Goal: Check status: Check status

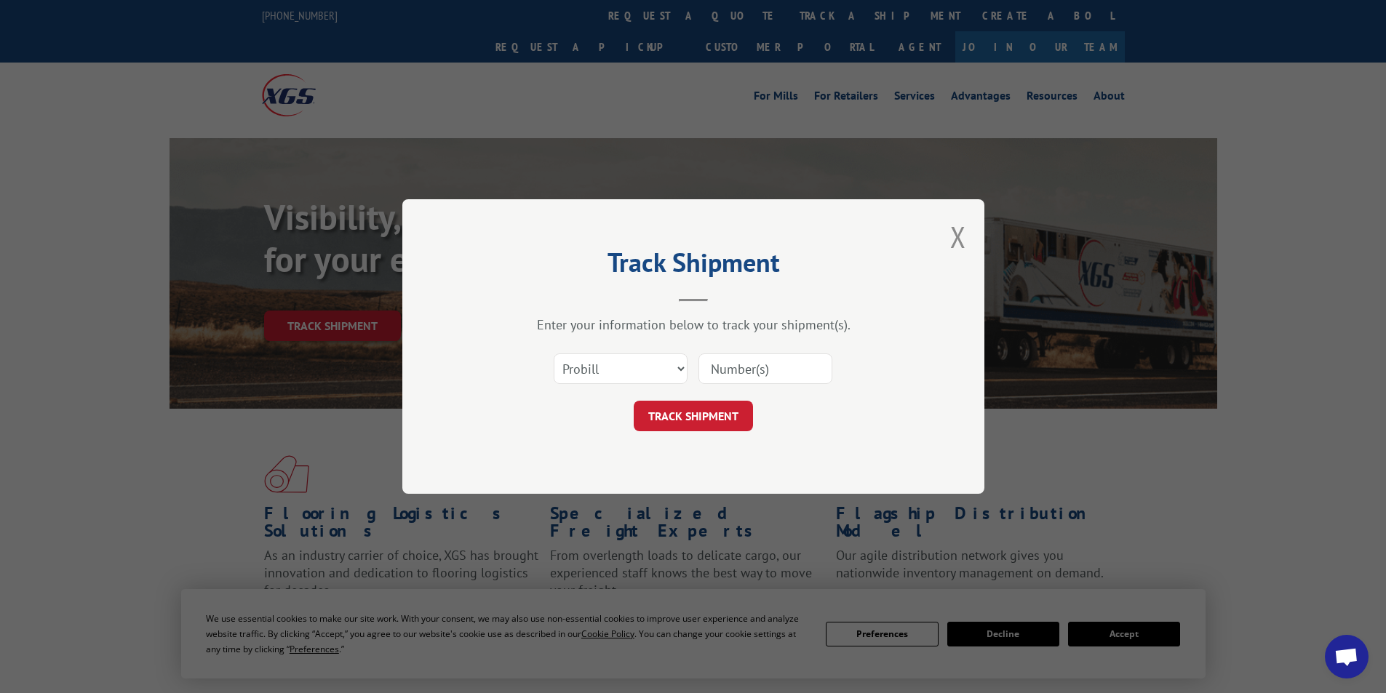
click at [612, 351] on div "Select category... Probill BOL PO" at bounding box center [693, 369] width 436 height 48
click at [611, 360] on select "Select category... Probill BOL PO" at bounding box center [620, 368] width 134 height 31
select select "bol"
click at [553, 353] on select "Select category... Probill BOL PO" at bounding box center [620, 368] width 134 height 31
click at [725, 364] on input at bounding box center [765, 368] width 134 height 31
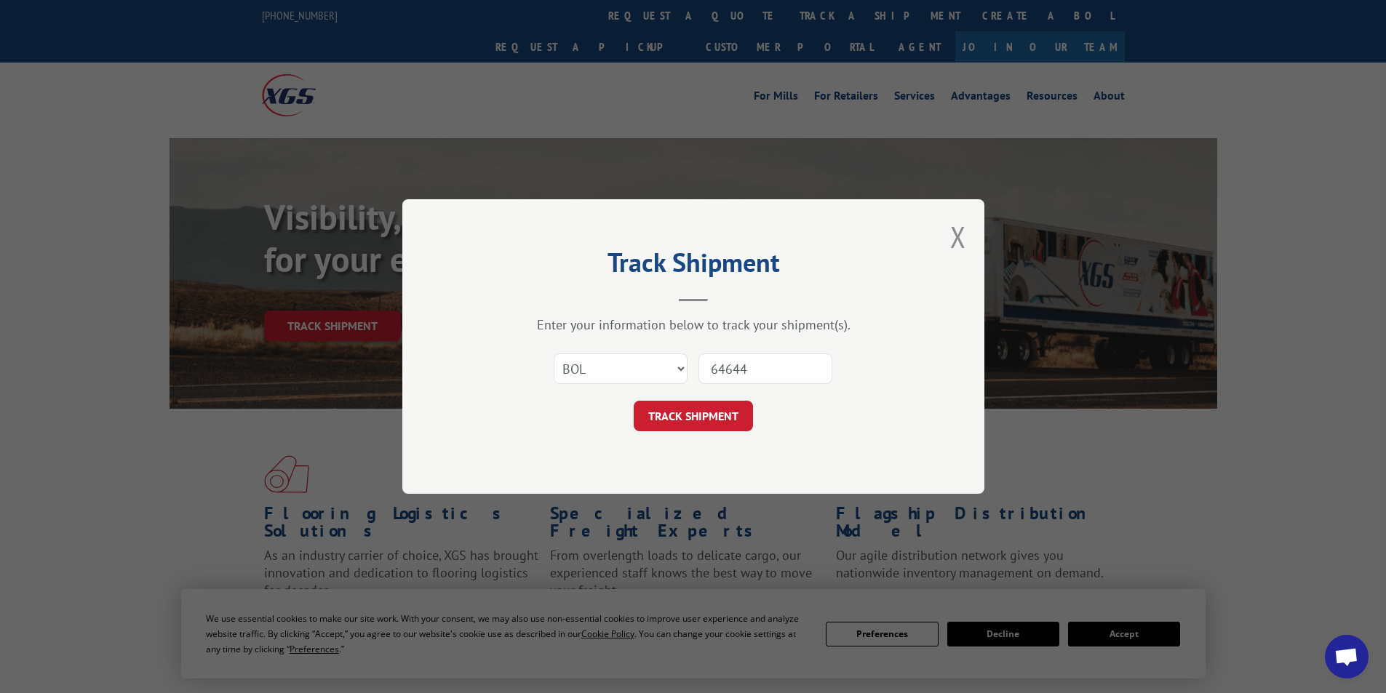
type input "646446"
click button "TRACK SHIPMENT" at bounding box center [692, 416] width 119 height 31
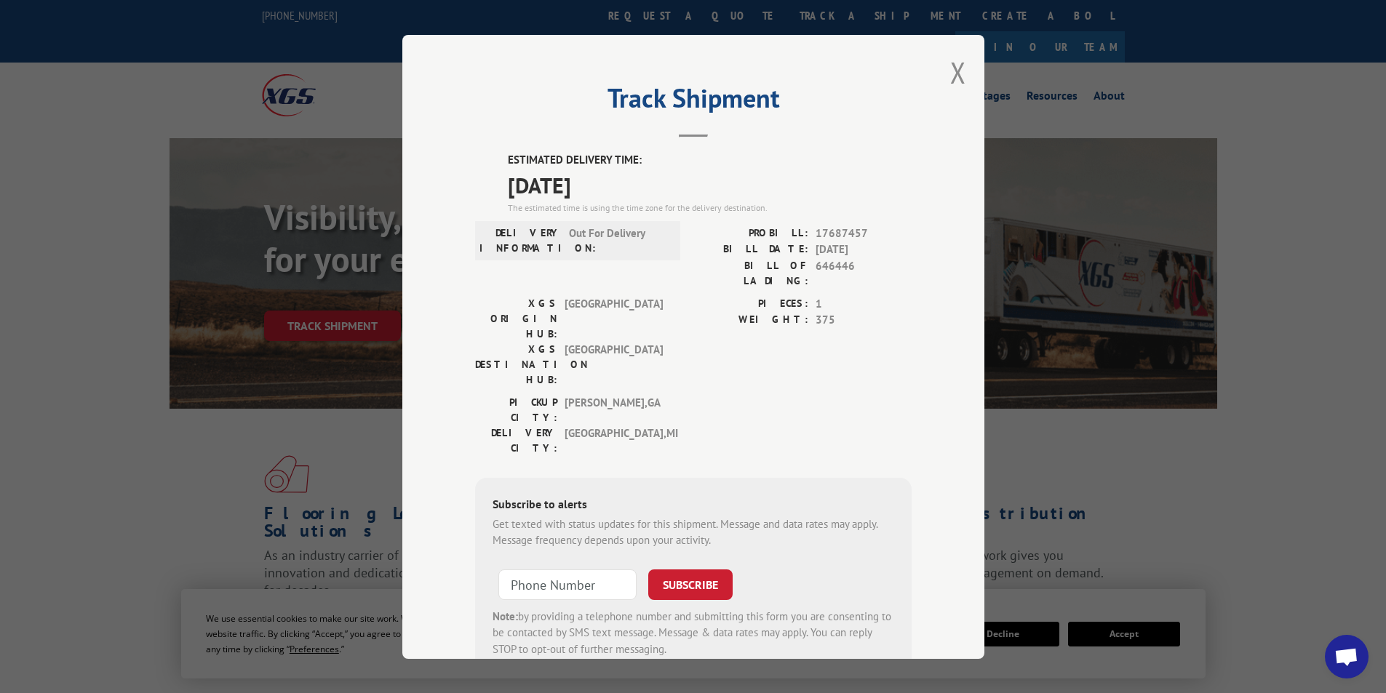
click at [950, 76] on button "Close modal" at bounding box center [958, 72] width 16 height 39
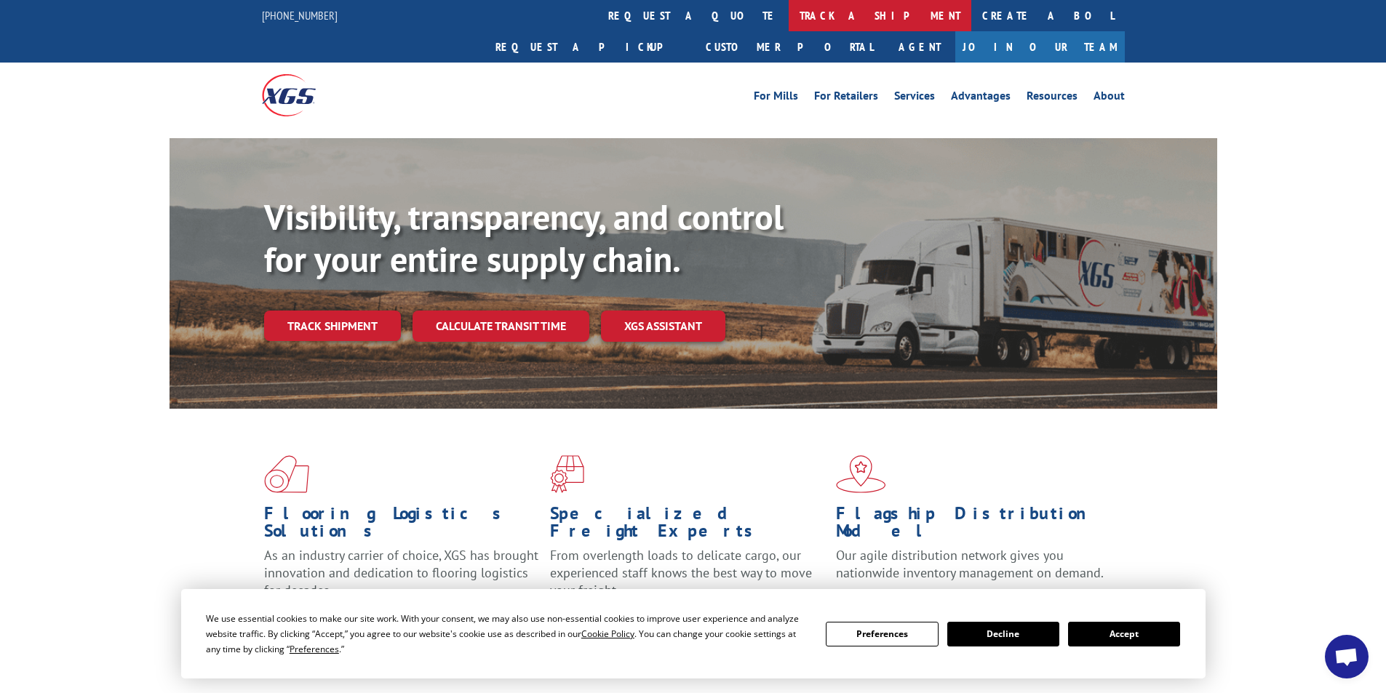
click at [788, 20] on link "track a shipment" at bounding box center [879, 15] width 183 height 31
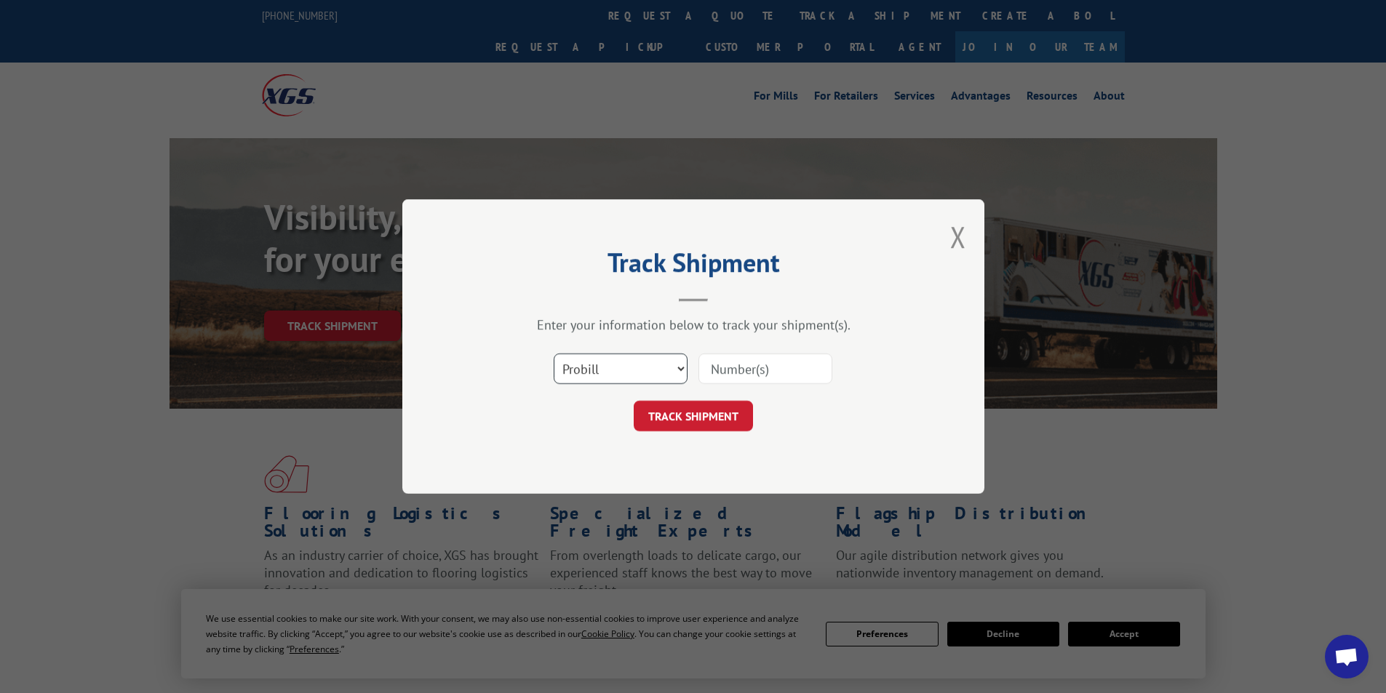
click at [623, 365] on select "Select category... Probill BOL PO" at bounding box center [620, 368] width 134 height 31
select select "bol"
click at [553, 353] on select "Select category... Probill BOL PO" at bounding box center [620, 368] width 134 height 31
click at [710, 375] on input at bounding box center [765, 368] width 134 height 31
type input "646757"
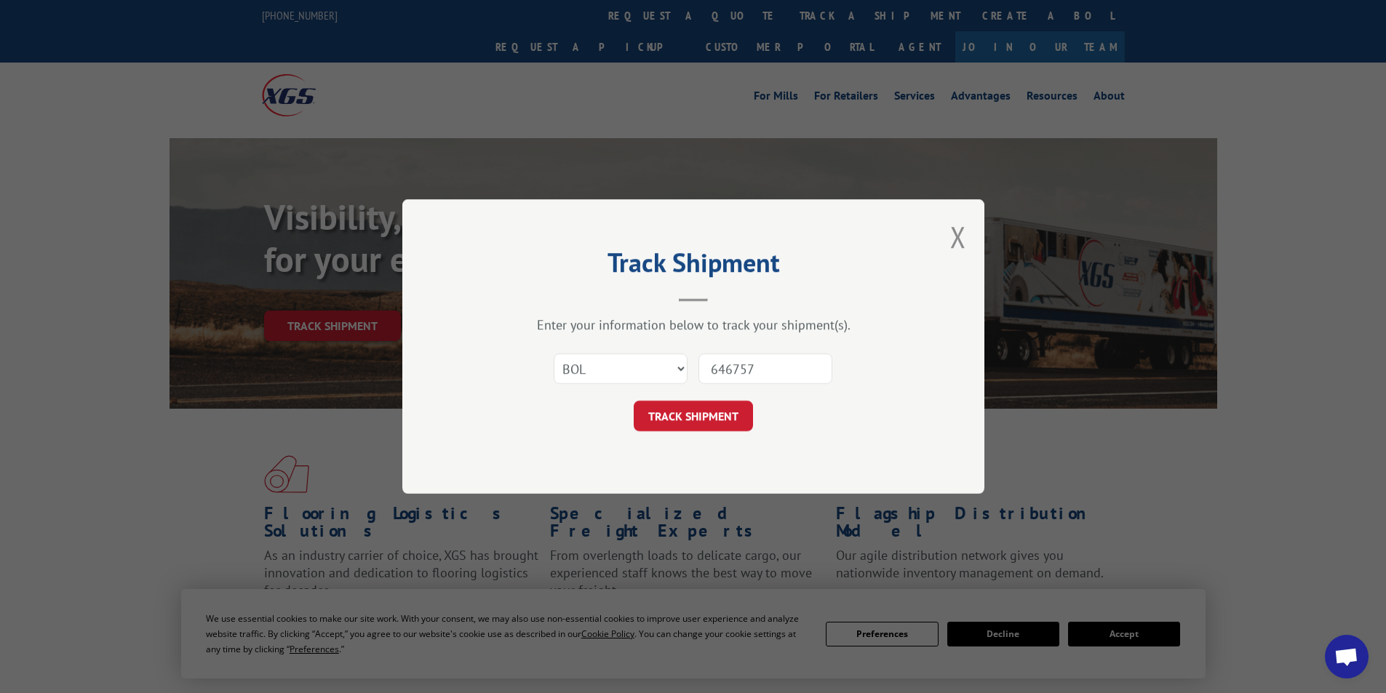
click button "TRACK SHIPMENT" at bounding box center [692, 416] width 119 height 31
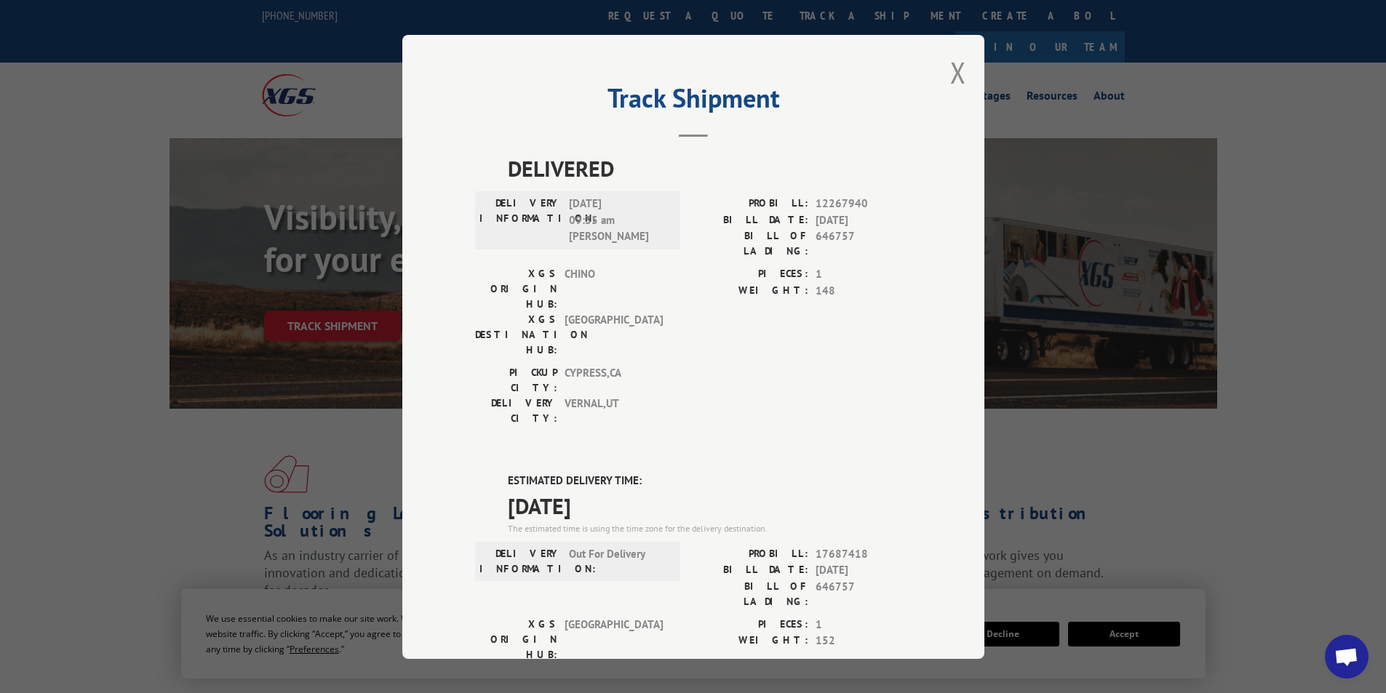
click at [950, 61] on button "Close modal" at bounding box center [958, 72] width 16 height 39
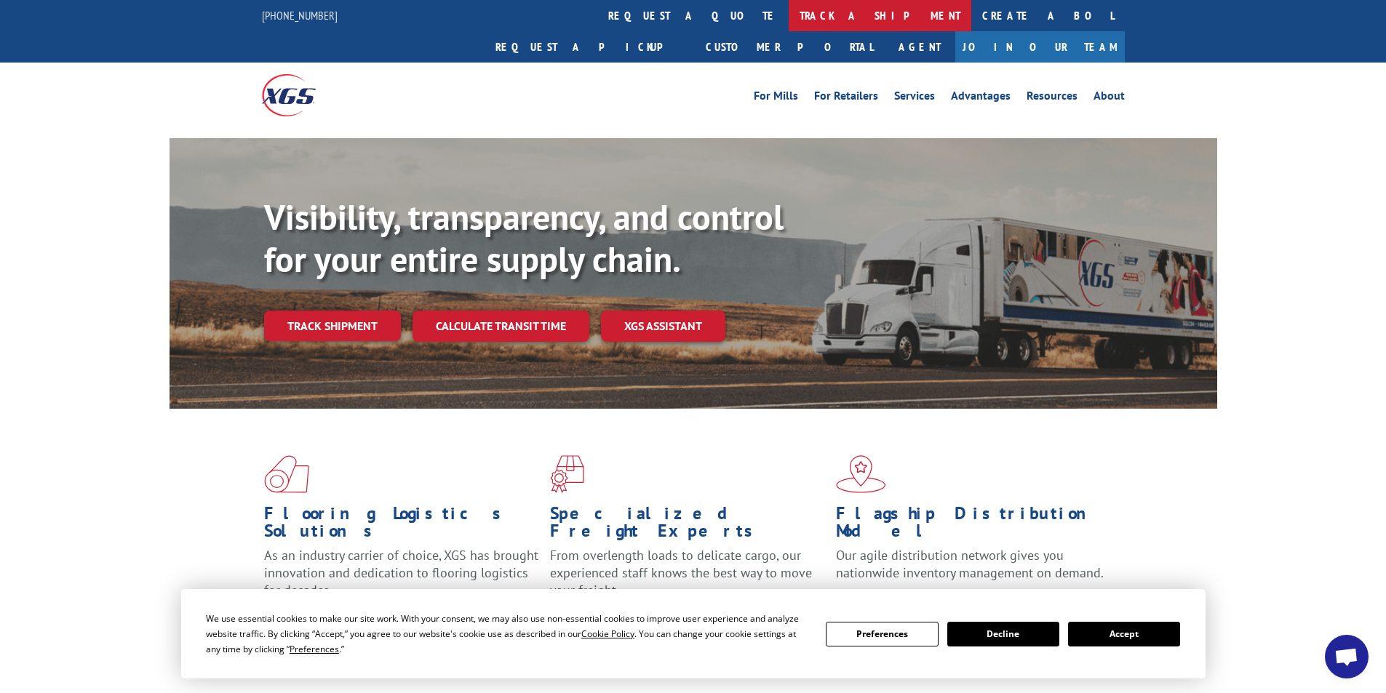
click at [788, 11] on link "track a shipment" at bounding box center [879, 15] width 183 height 31
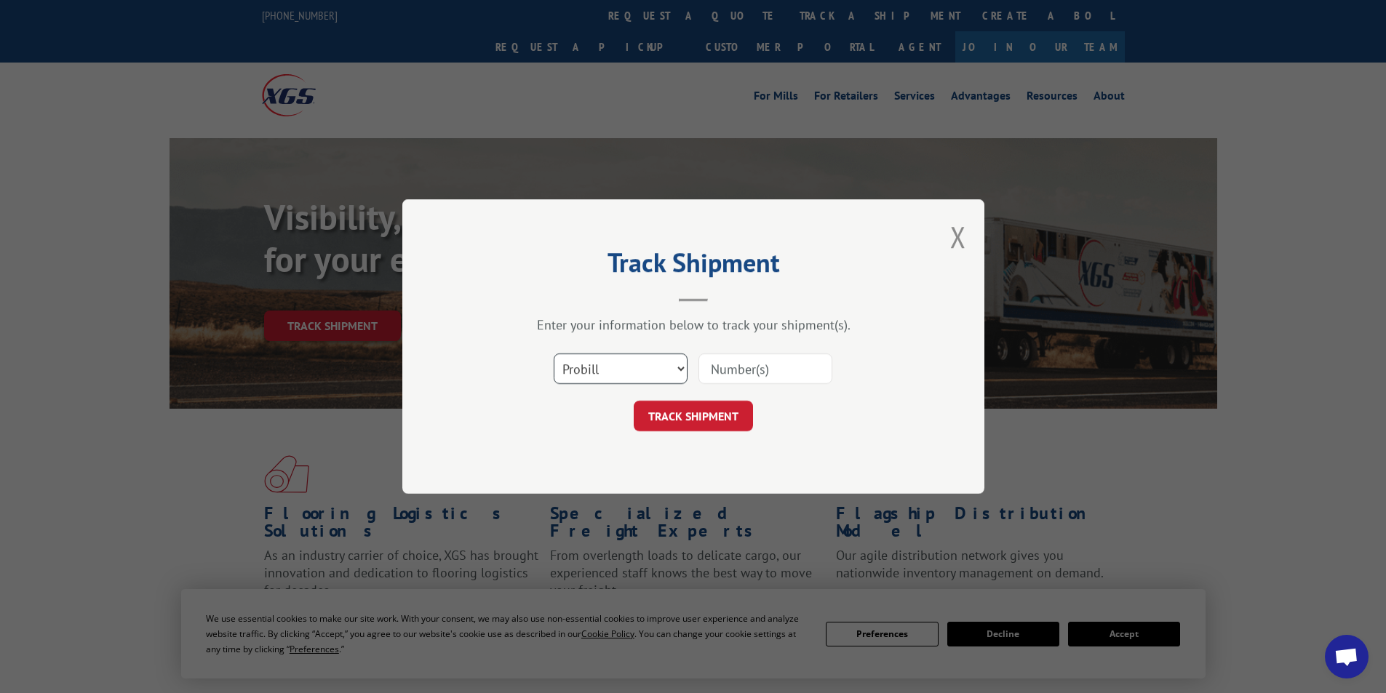
click at [624, 359] on select "Select category... Probill BOL PO" at bounding box center [620, 368] width 134 height 31
click at [553, 353] on select "Select category... Probill BOL PO" at bounding box center [620, 368] width 134 height 31
click at [601, 371] on select "Select category... Probill BOL PO" at bounding box center [620, 368] width 134 height 31
select select "bol"
click at [553, 353] on select "Select category... Probill BOL PO" at bounding box center [620, 368] width 134 height 31
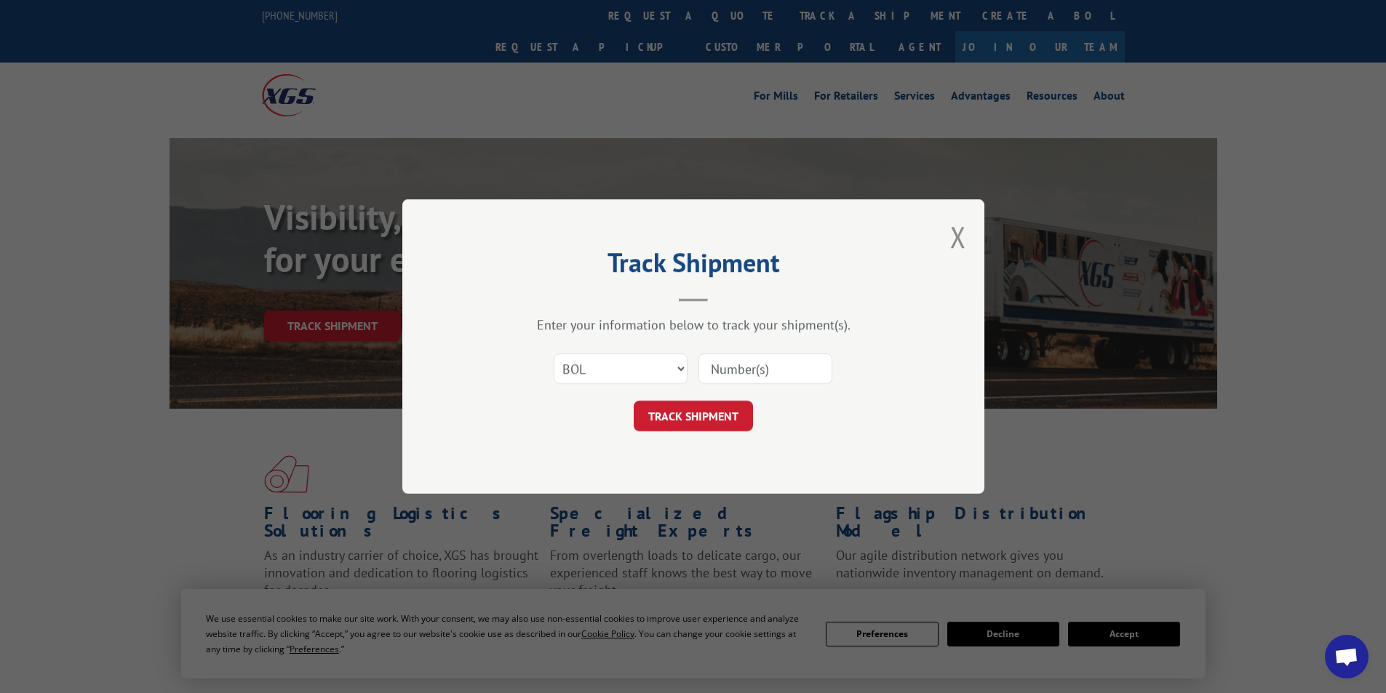
click at [740, 379] on input at bounding box center [765, 368] width 134 height 31
type input "54402813"
click button "TRACK SHIPMENT" at bounding box center [692, 416] width 119 height 31
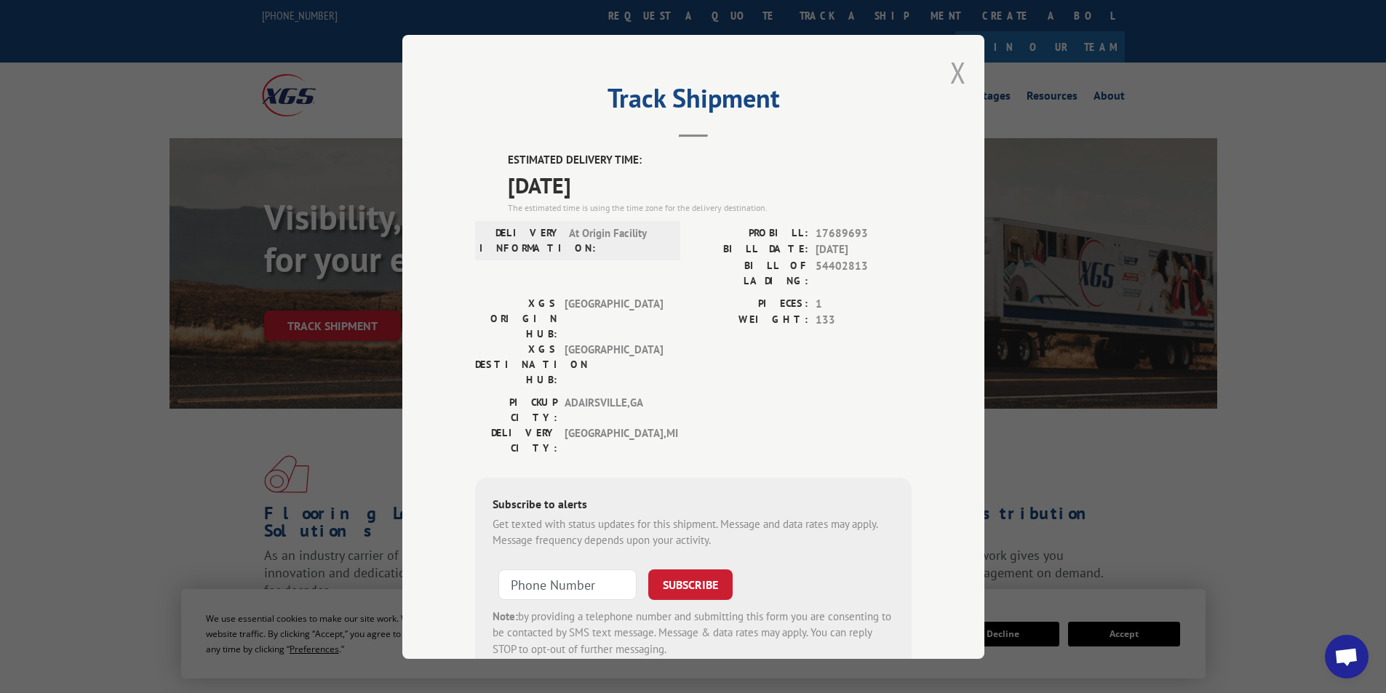
click at [951, 67] on button "Close modal" at bounding box center [958, 72] width 16 height 39
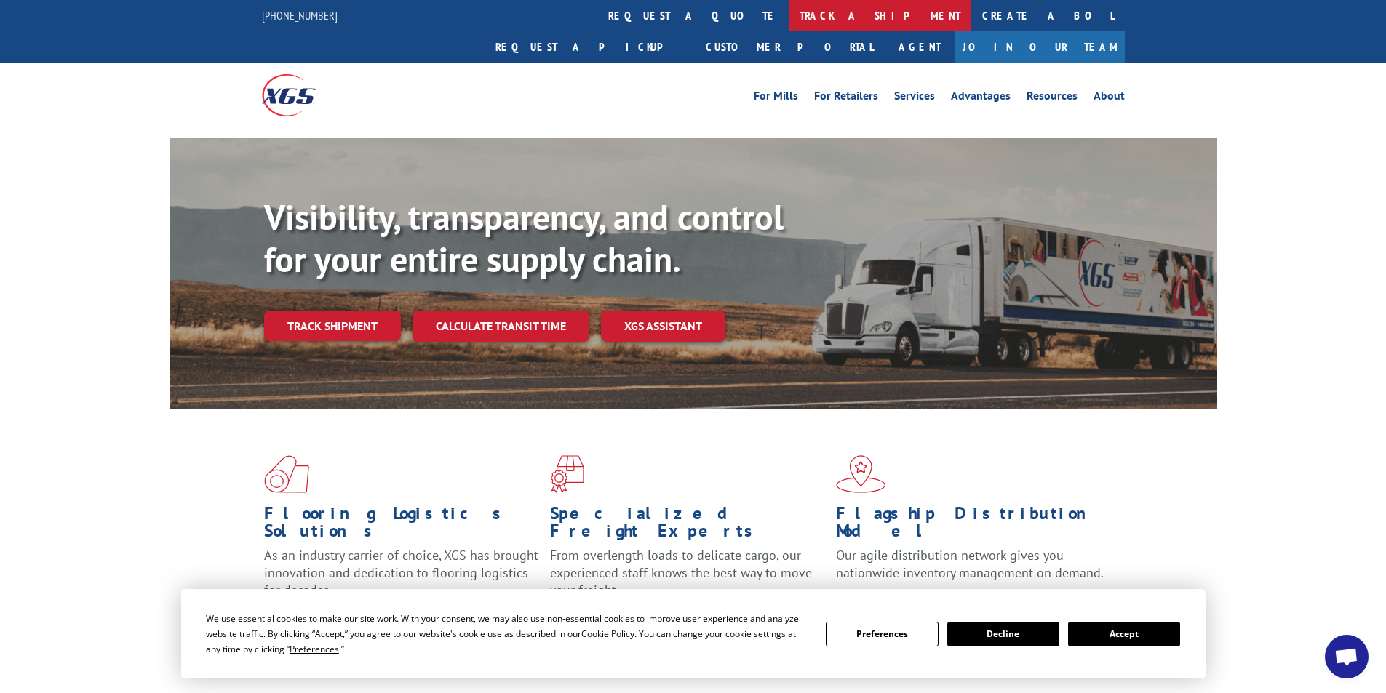
click at [788, 9] on link "track a shipment" at bounding box center [879, 15] width 183 height 31
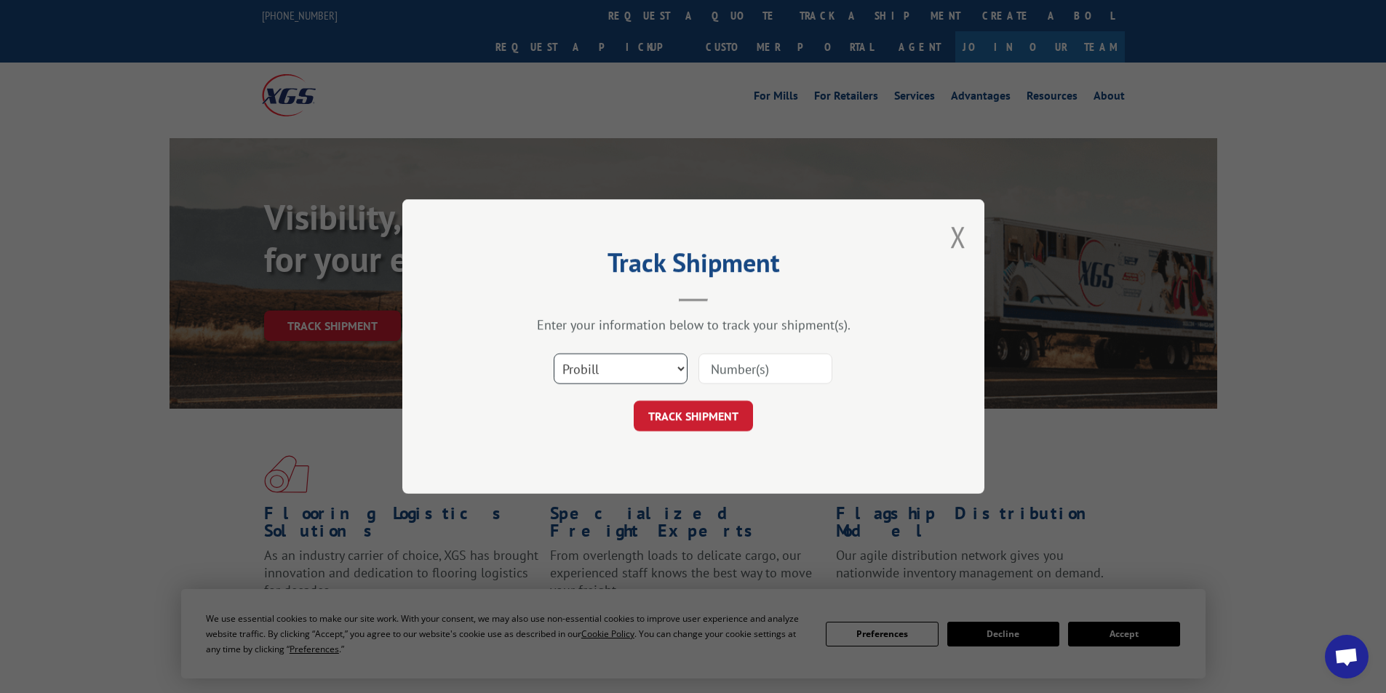
click at [592, 369] on select "Select category... Probill BOL PO" at bounding box center [620, 368] width 134 height 31
select select "bol"
click at [553, 353] on select "Select category... Probill BOL PO" at bounding box center [620, 368] width 134 height 31
click at [721, 367] on input at bounding box center [765, 368] width 134 height 31
type input "15175994"
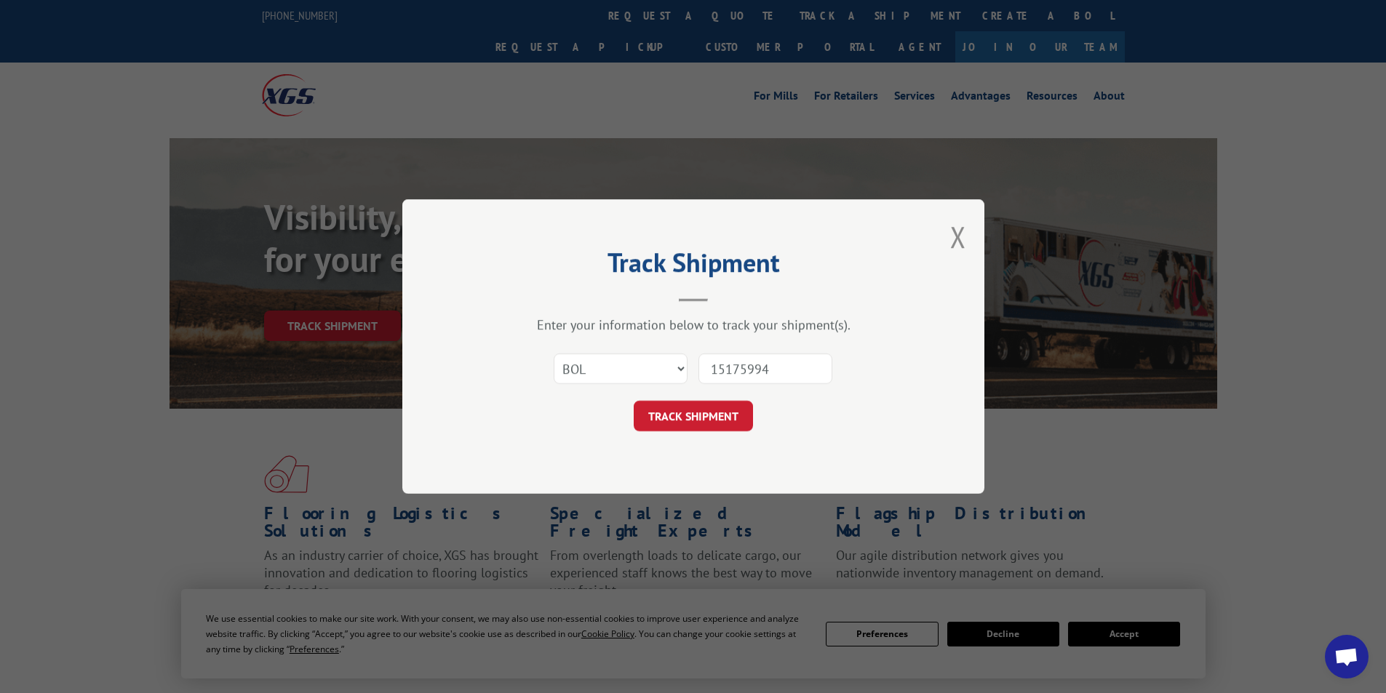
click button "TRACK SHIPMENT" at bounding box center [692, 416] width 119 height 31
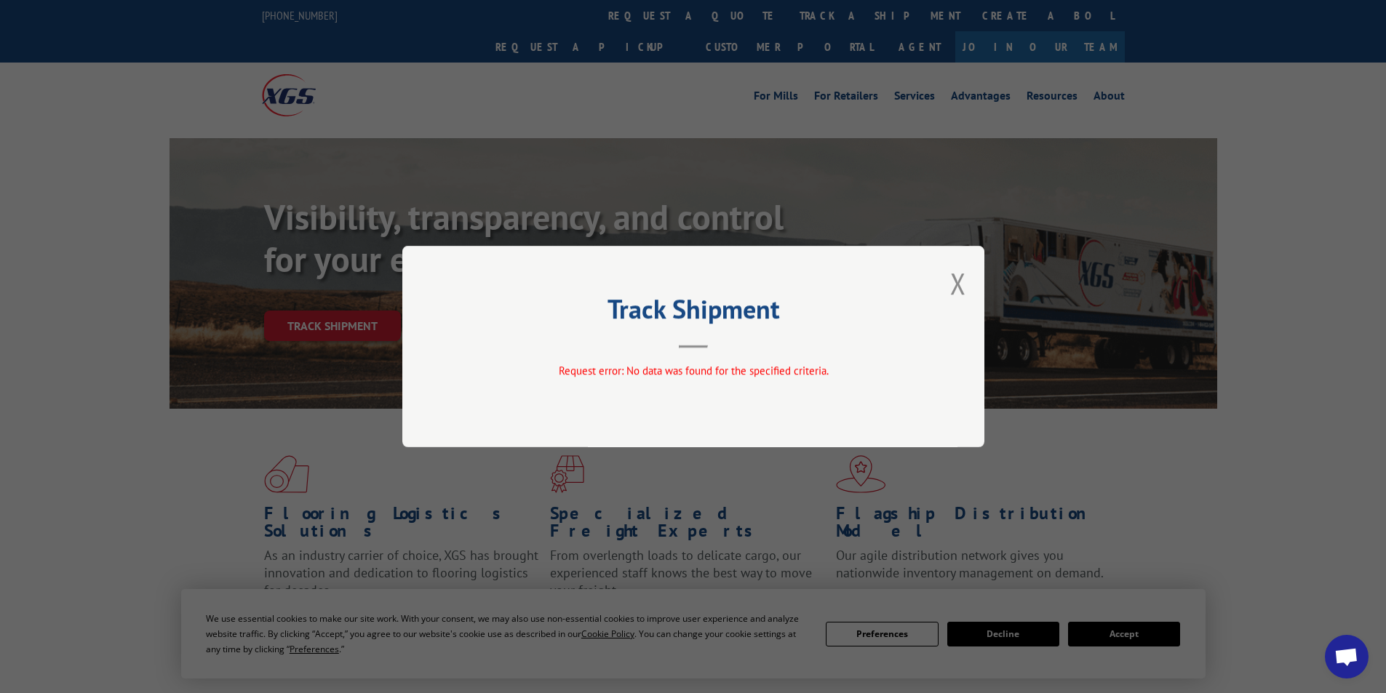
click at [946, 289] on div "Track Shipment Request error: No data was found for the specified criteria." at bounding box center [693, 346] width 582 height 201
click at [954, 281] on button "Close modal" at bounding box center [958, 283] width 16 height 39
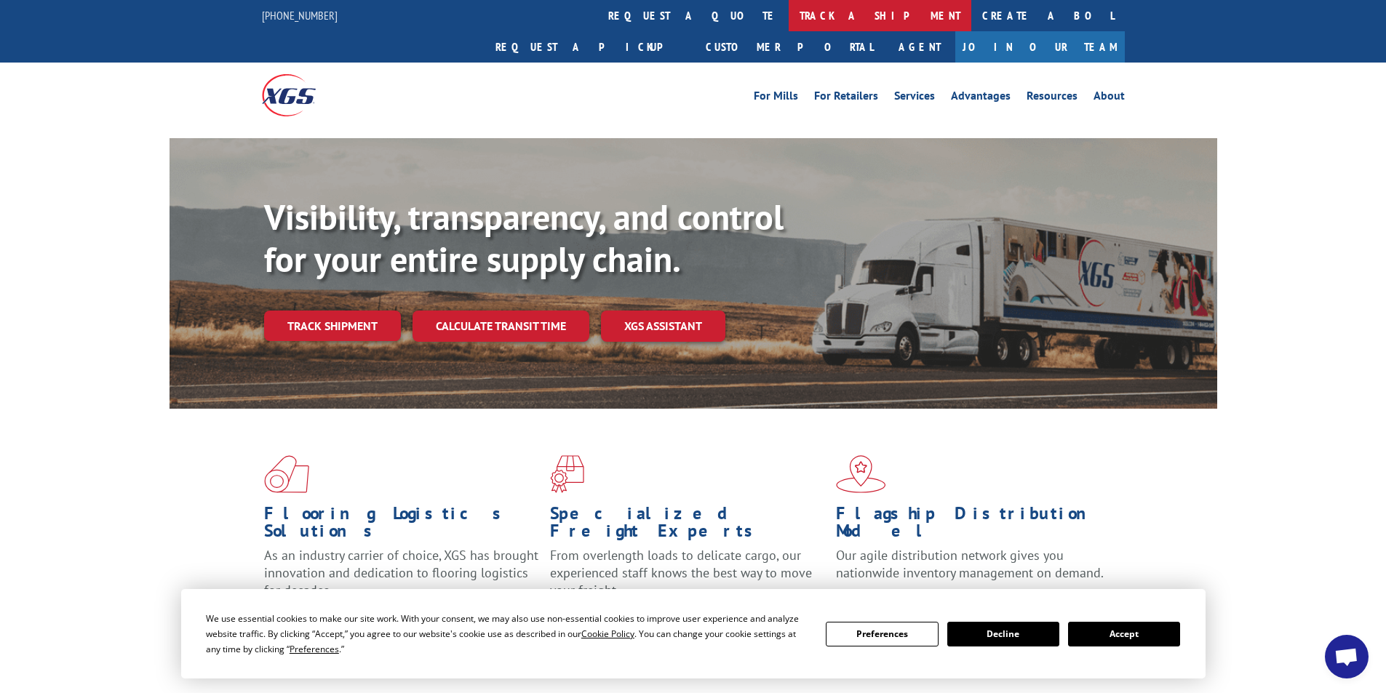
click at [788, 12] on link "track a shipment" at bounding box center [879, 15] width 183 height 31
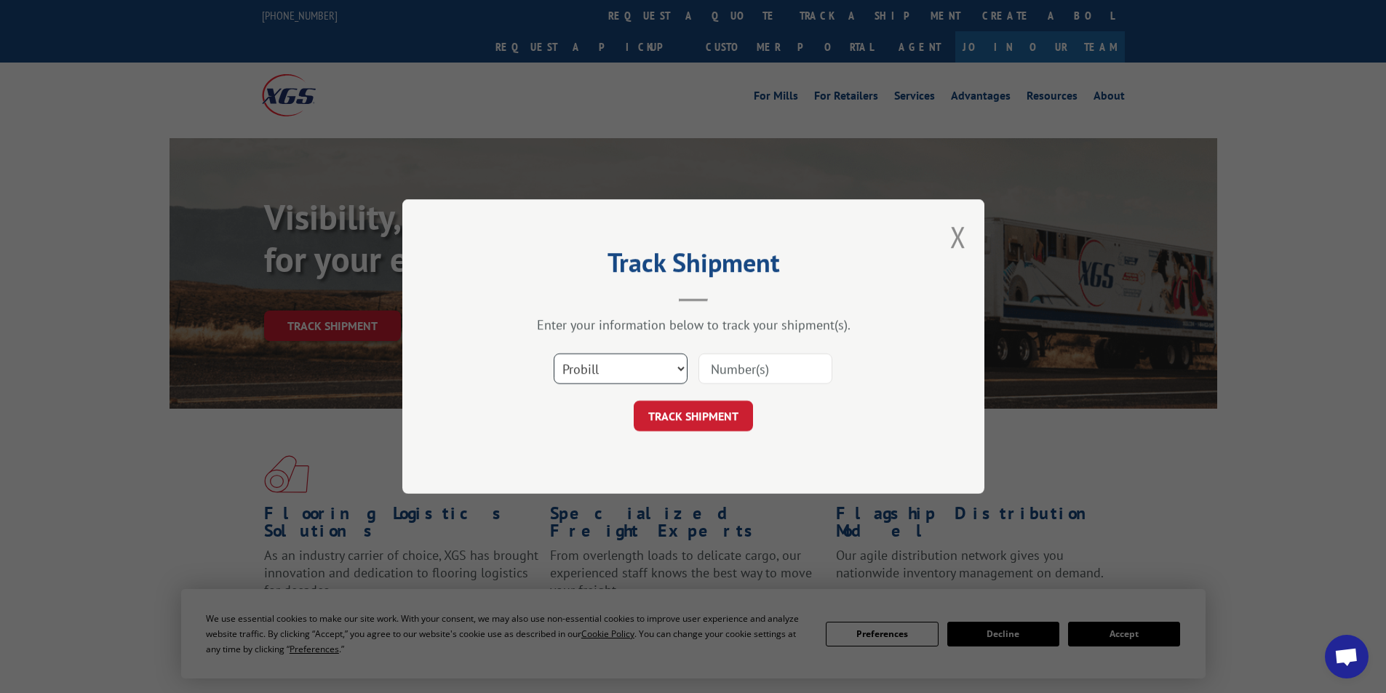
click at [598, 368] on select "Select category... Probill BOL PO" at bounding box center [620, 368] width 134 height 31
select select "bol"
click at [553, 353] on select "Select category... Probill BOL PO" at bounding box center [620, 368] width 134 height 31
click at [718, 377] on input at bounding box center [765, 368] width 134 height 31
type input "15175994"
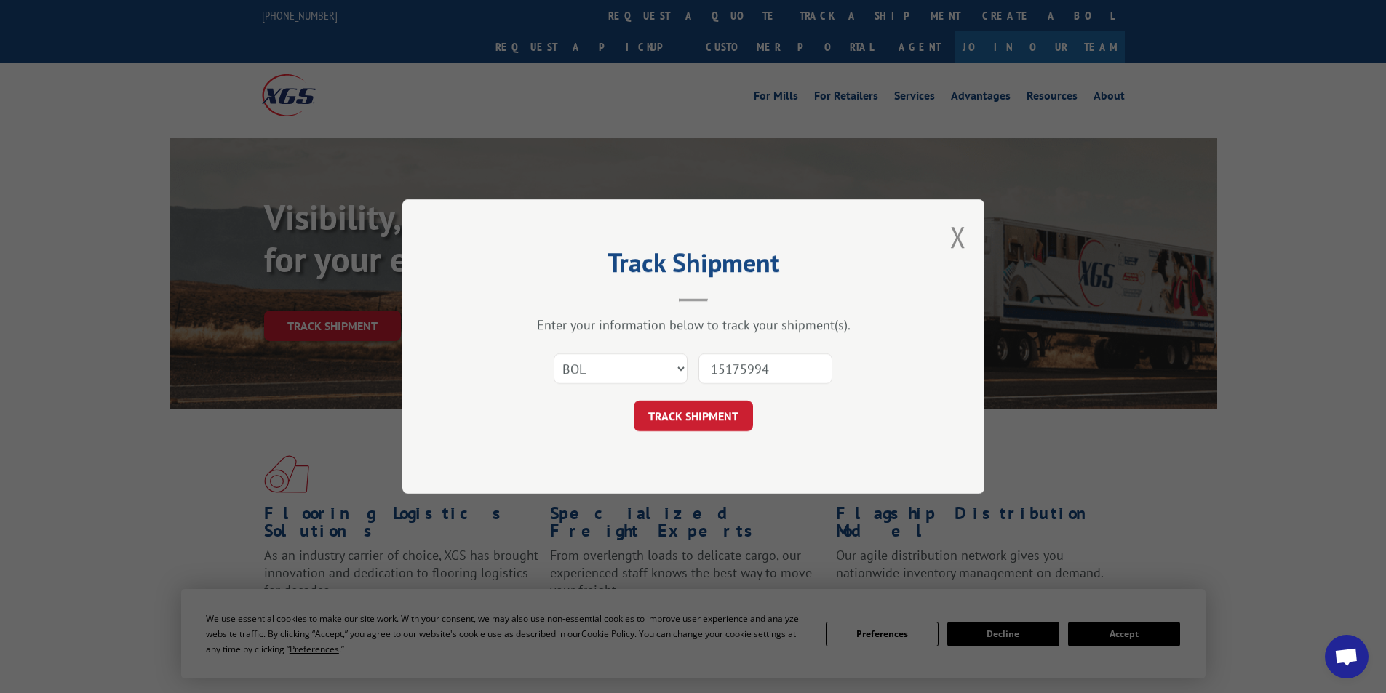
click button "TRACK SHIPMENT" at bounding box center [692, 416] width 119 height 31
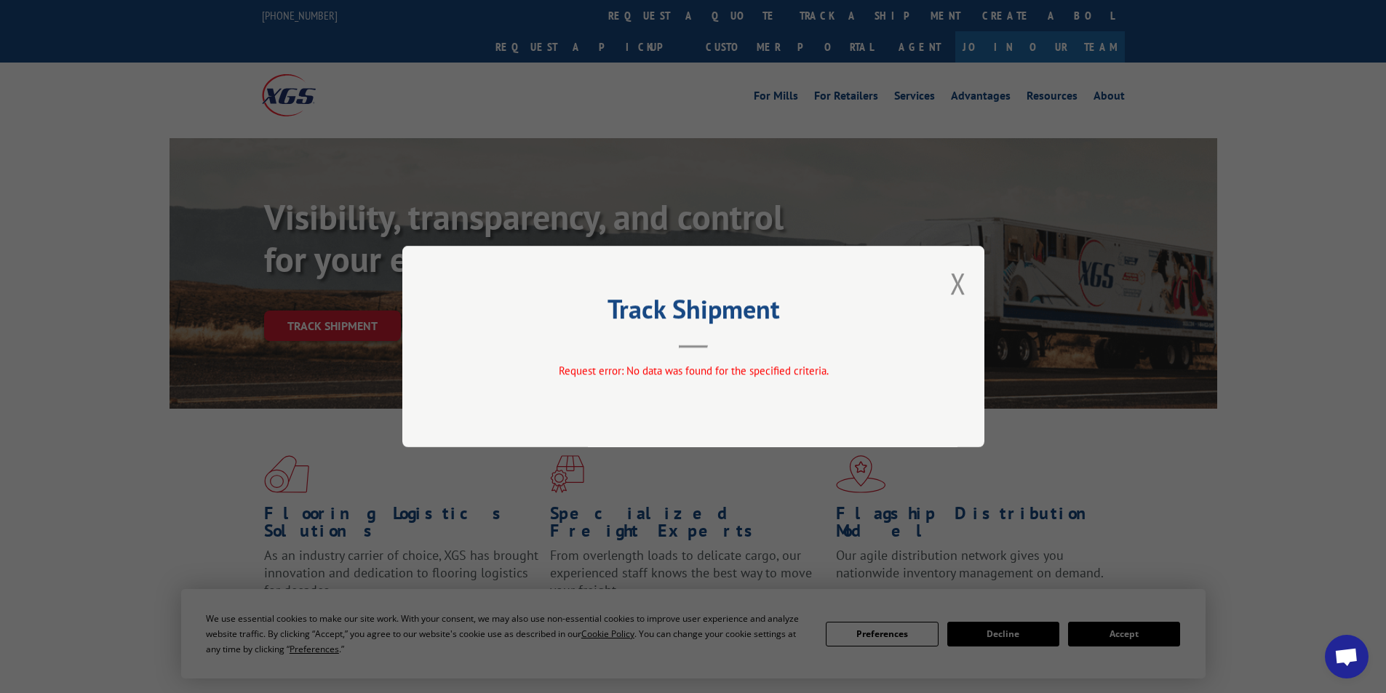
click at [964, 272] on button "Close modal" at bounding box center [958, 283] width 16 height 39
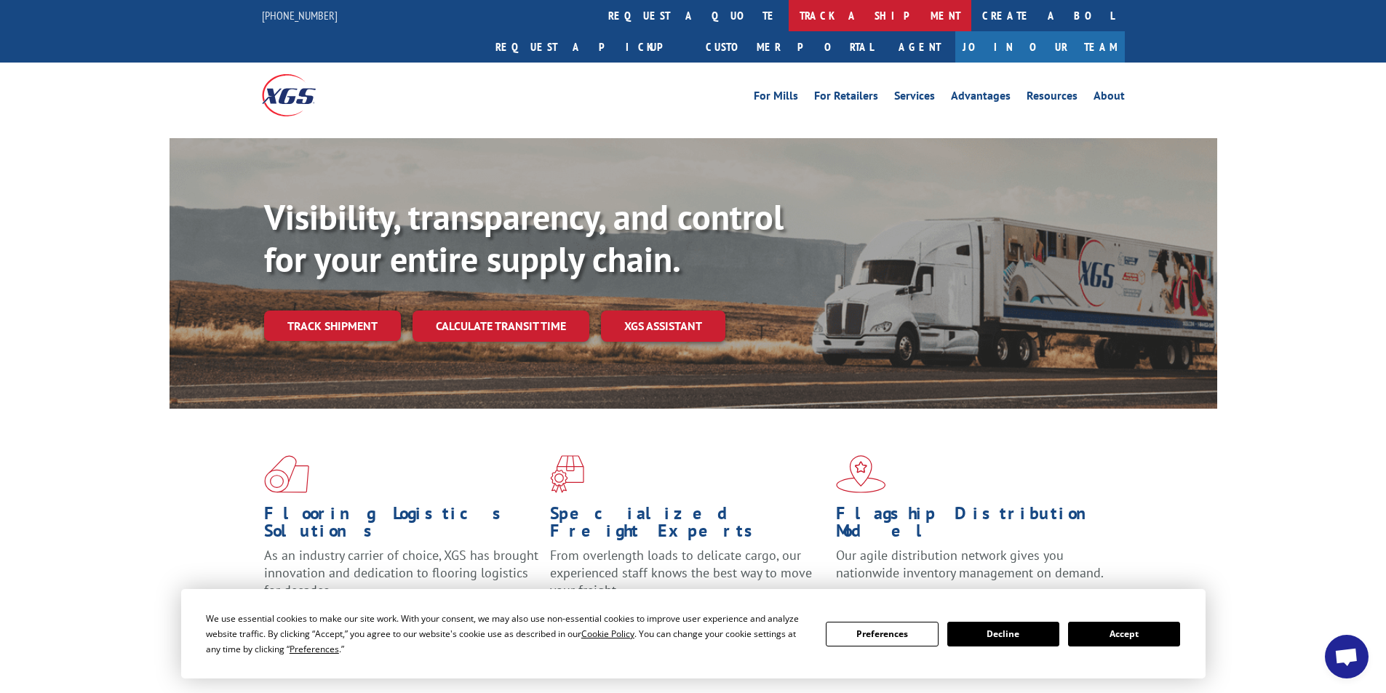
click at [788, 18] on link "track a shipment" at bounding box center [879, 15] width 183 height 31
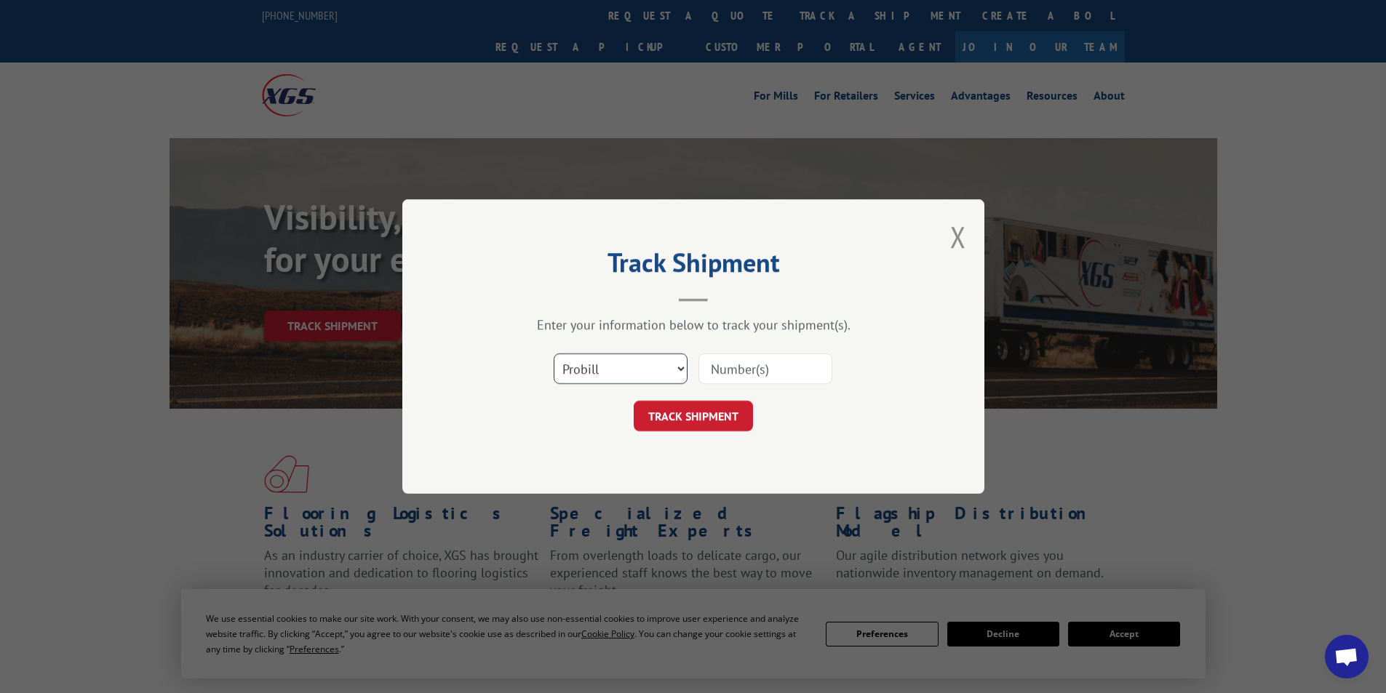
click at [622, 381] on select "Select category... Probill BOL PO" at bounding box center [620, 368] width 134 height 31
select select "bol"
click at [553, 353] on select "Select category... Probill BOL PO" at bounding box center [620, 368] width 134 height 31
click at [719, 375] on input at bounding box center [765, 368] width 134 height 31
type input "581125"
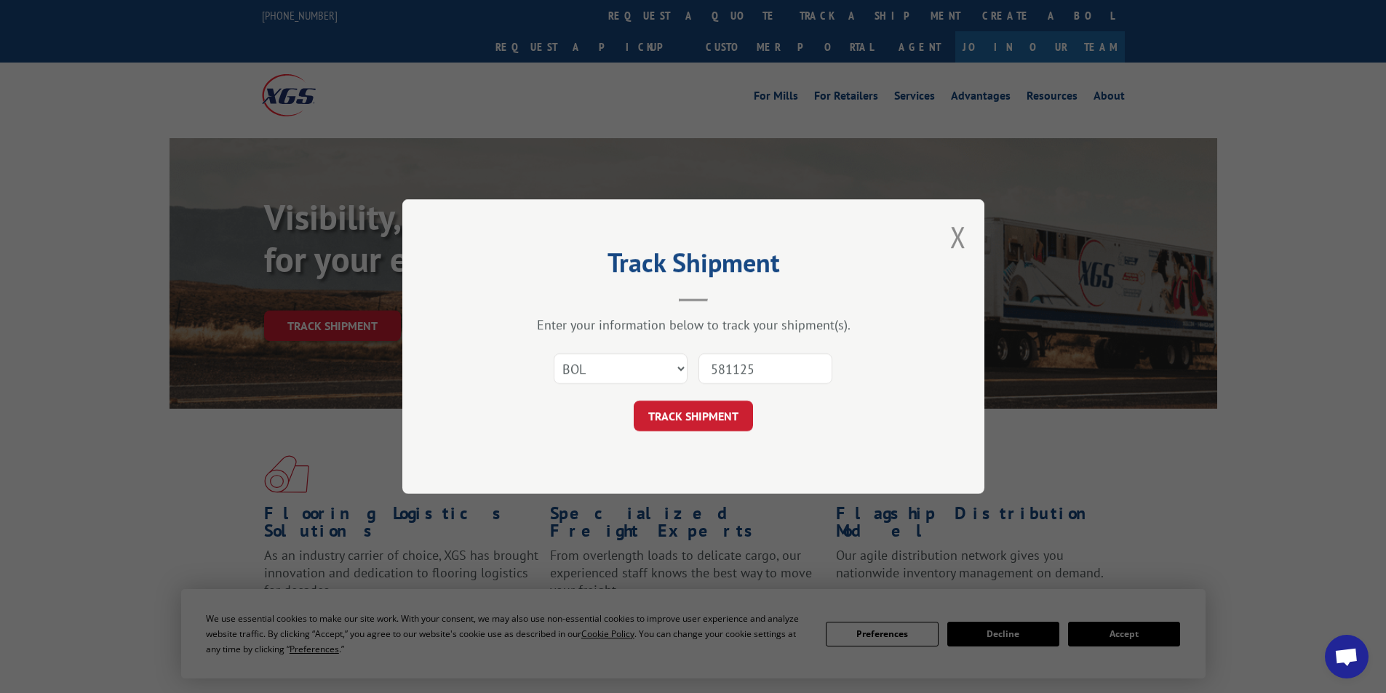
click button "TRACK SHIPMENT" at bounding box center [692, 416] width 119 height 31
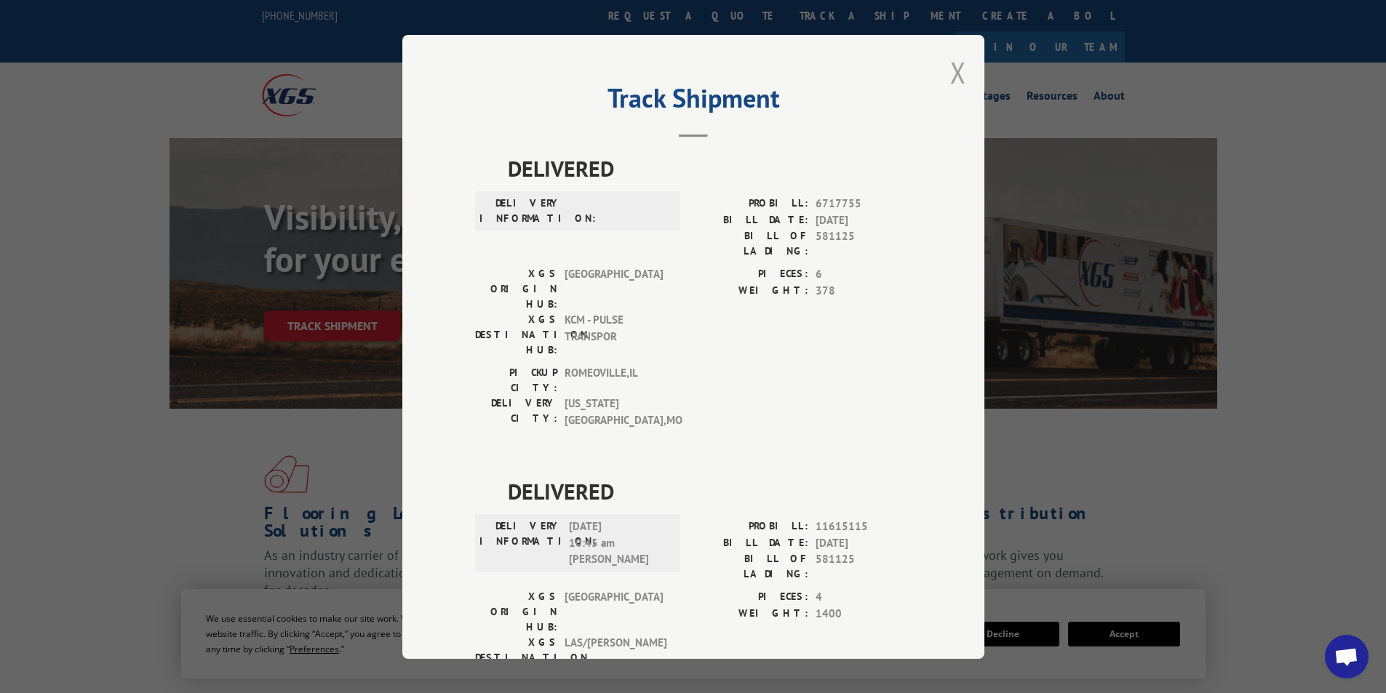
click at [959, 77] on button "Close modal" at bounding box center [958, 72] width 16 height 39
